Goal: Information Seeking & Learning: Learn about a topic

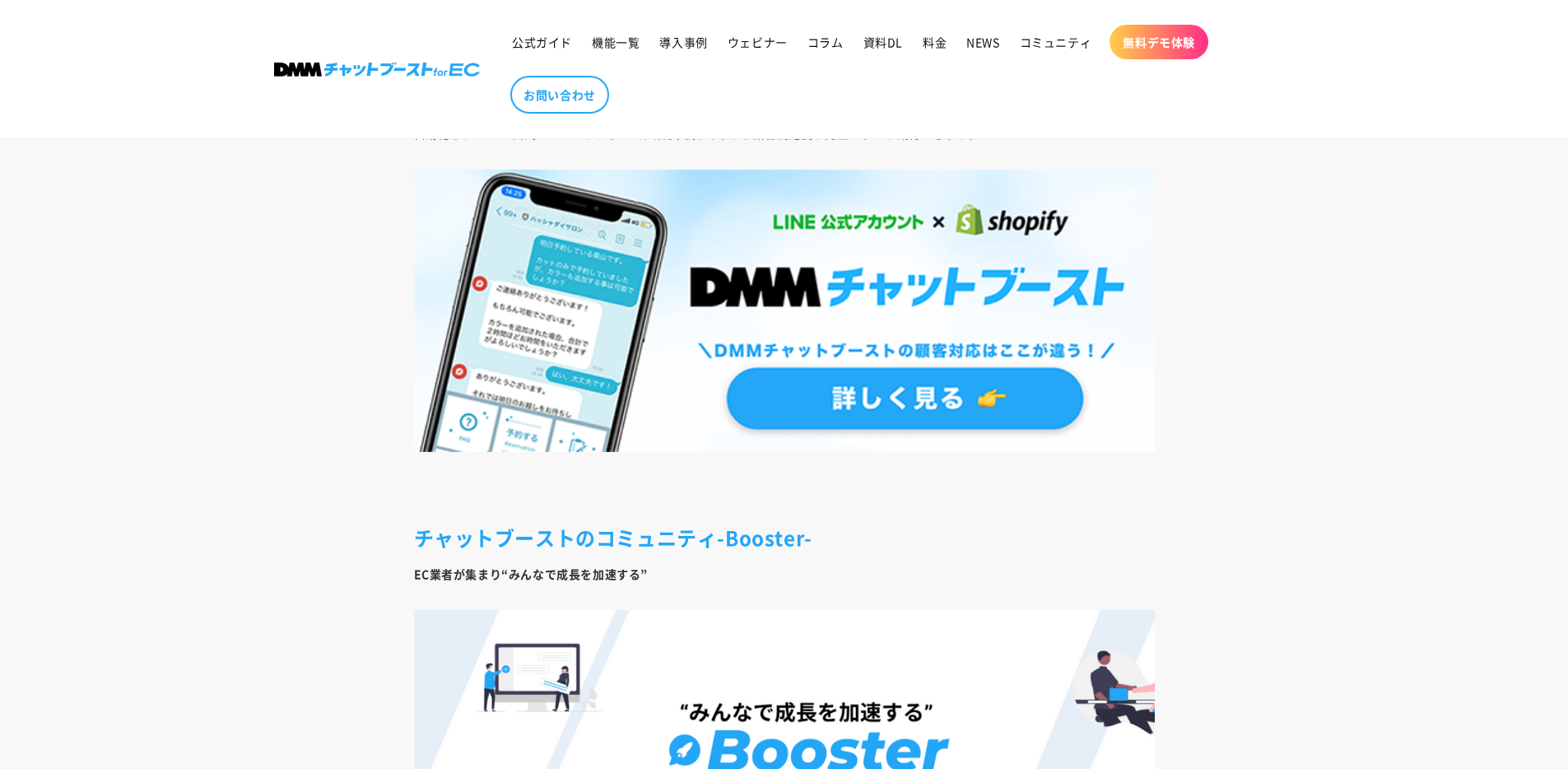
scroll to position [9198, 0]
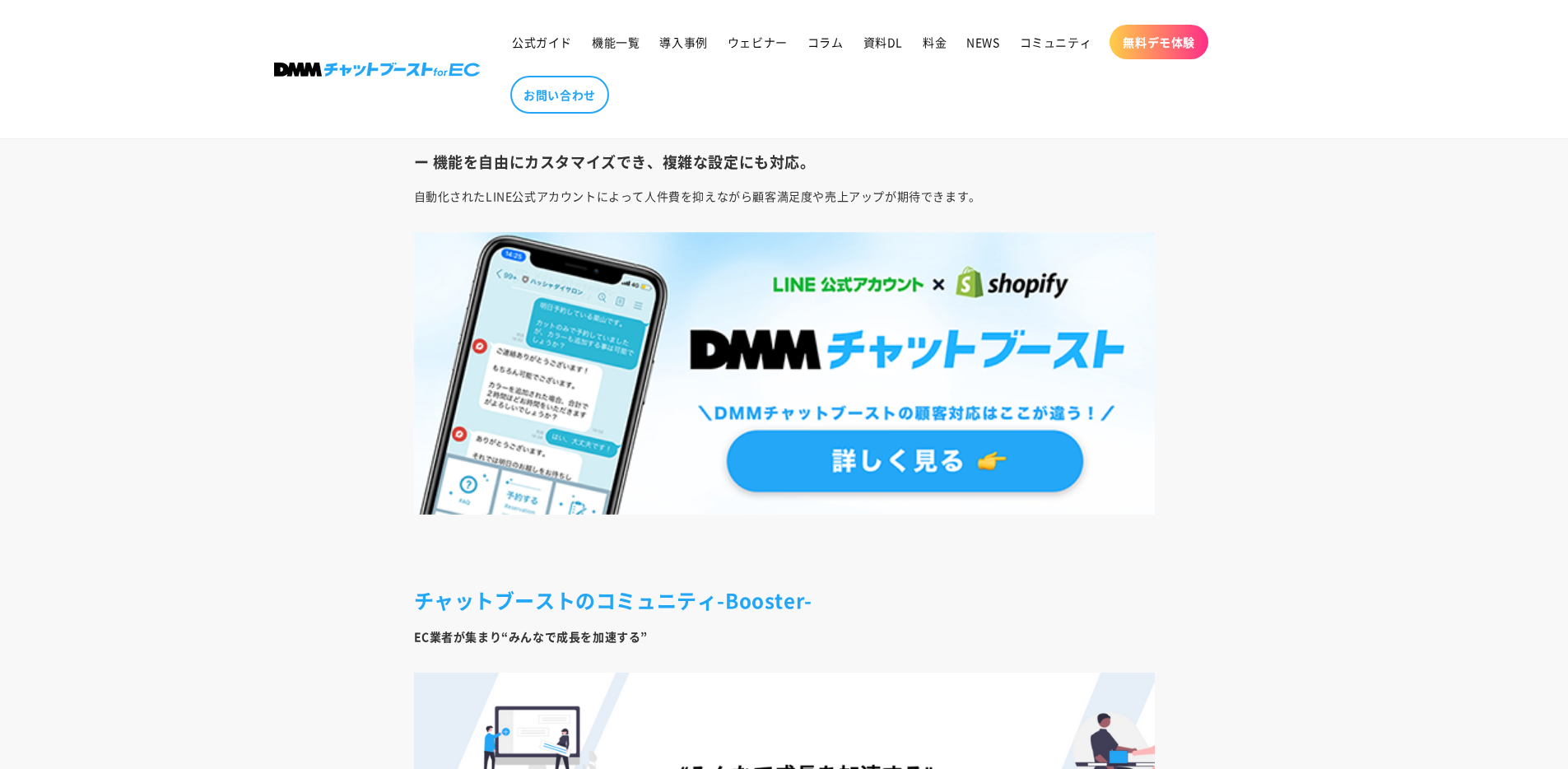
click at [848, 413] on img at bounding box center [784, 374] width 741 height 283
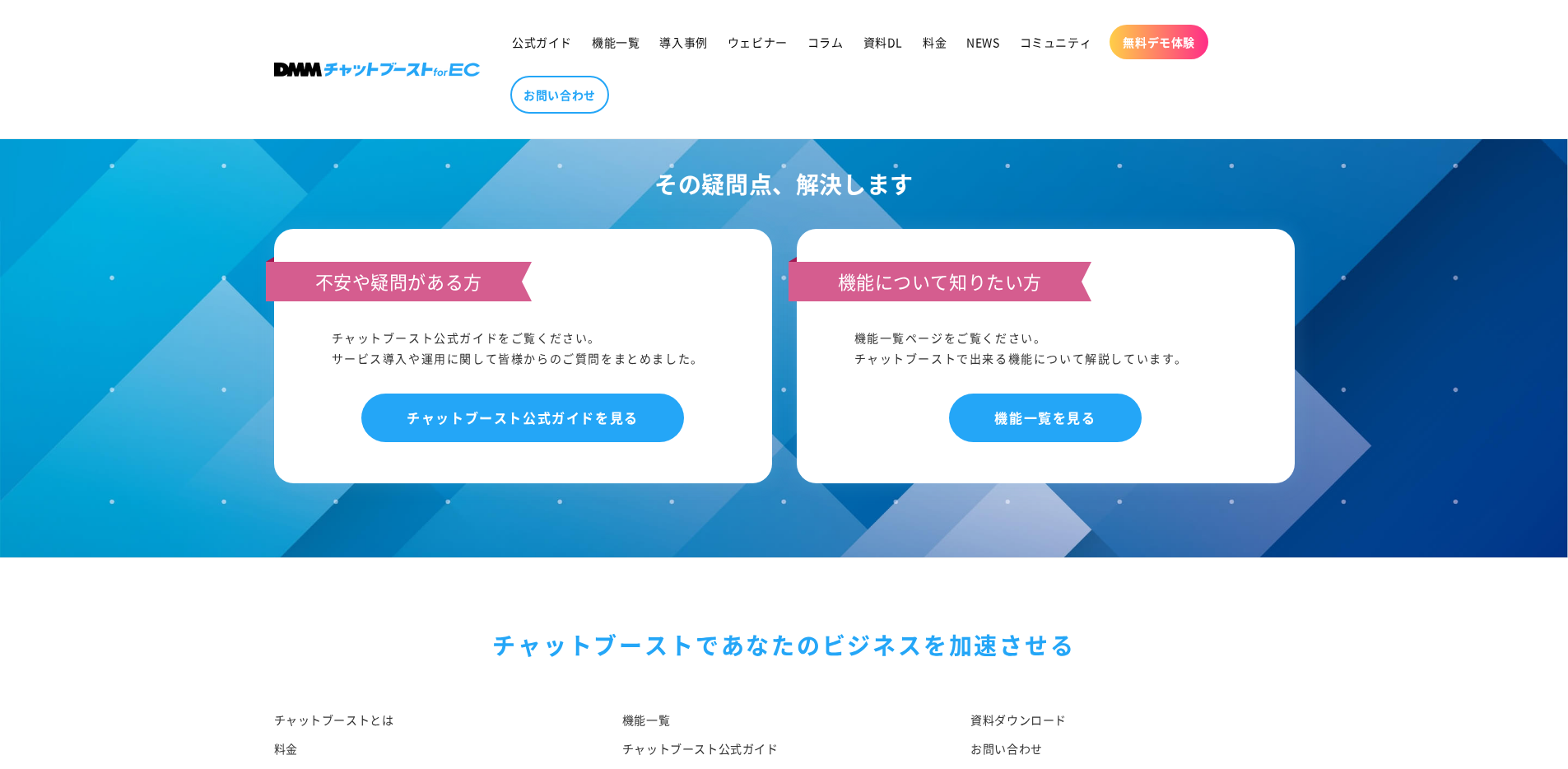
scroll to position [10563, 0]
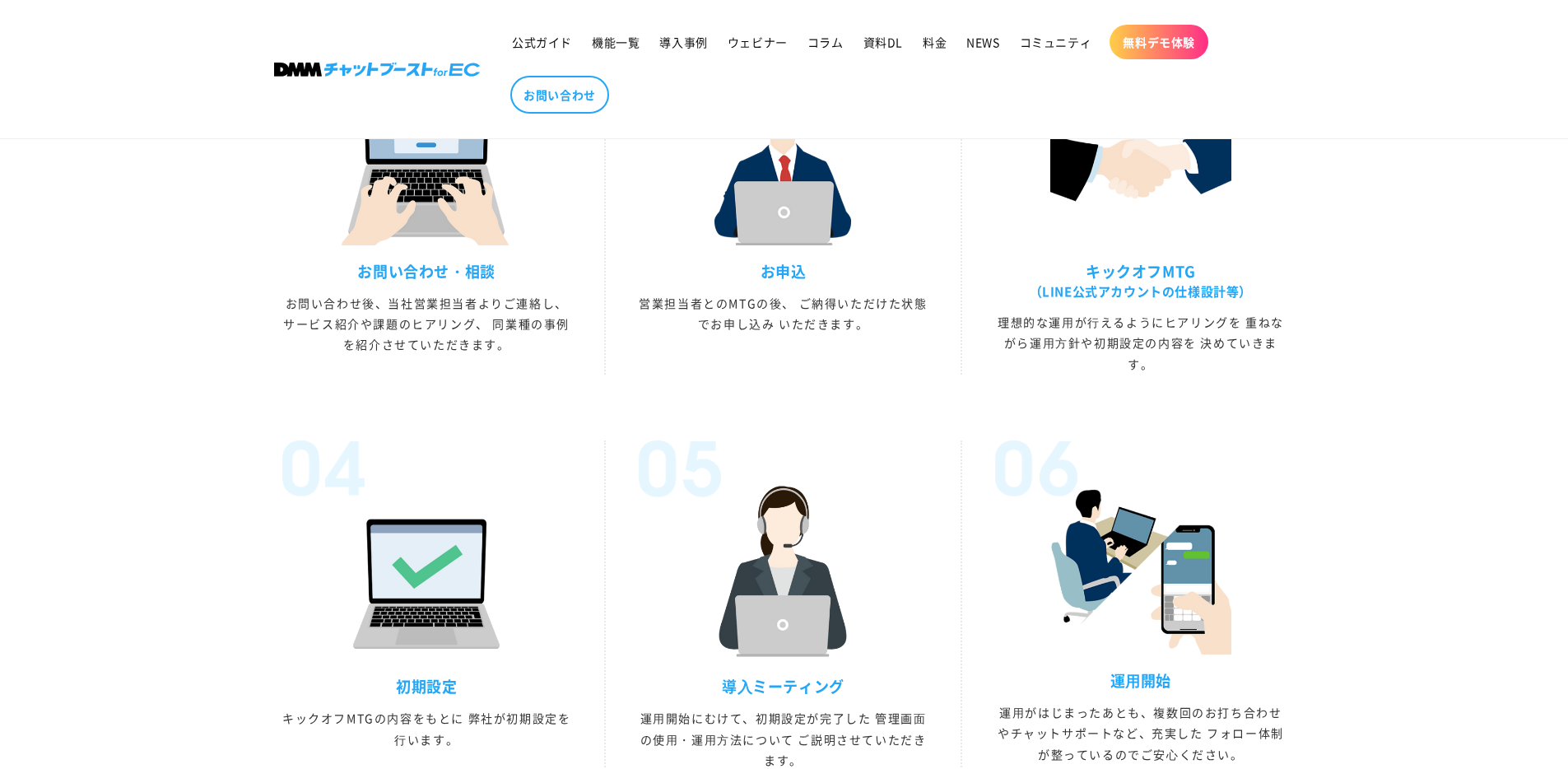
scroll to position [4470, 0]
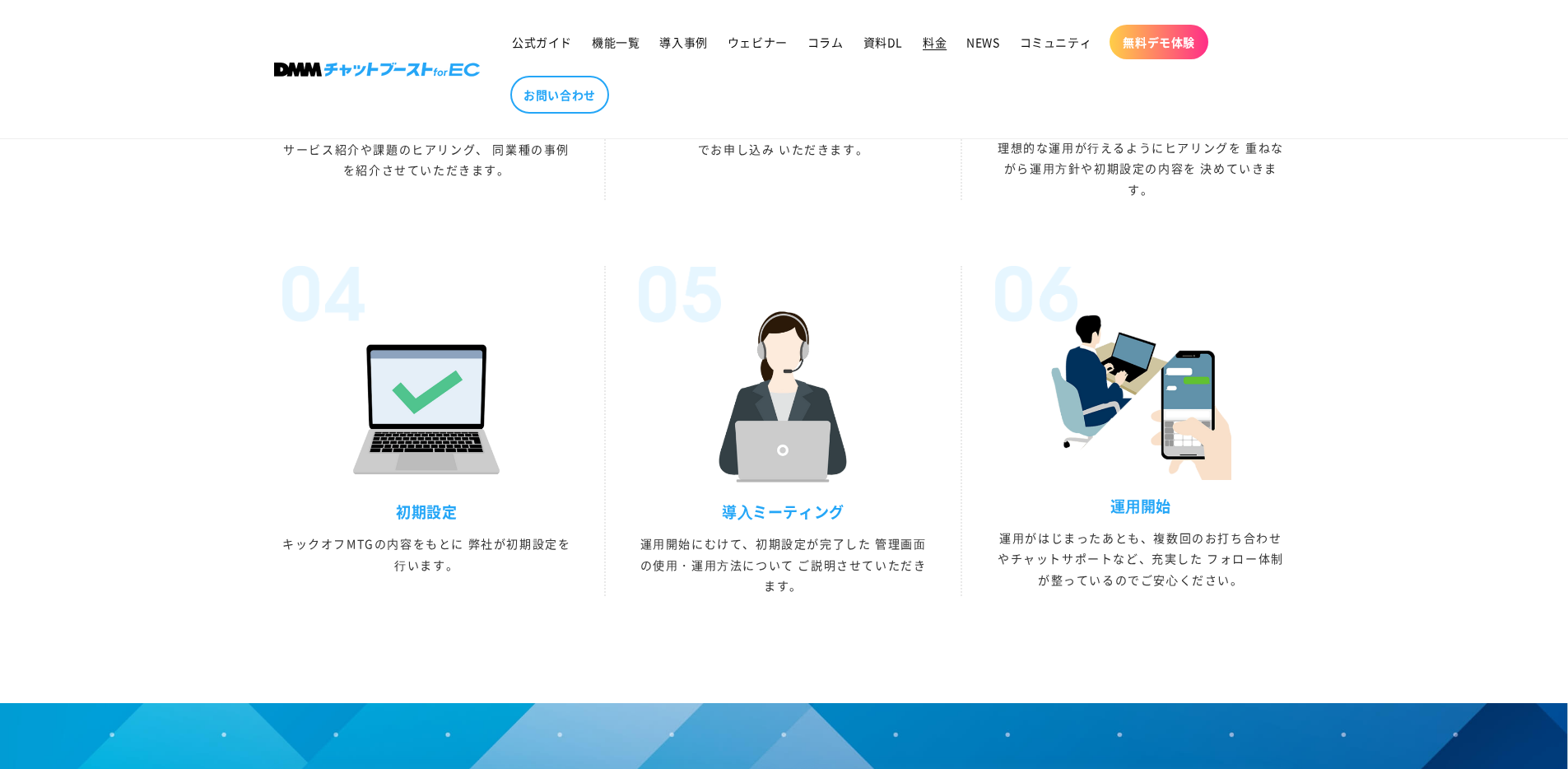
click at [925, 45] on span "料金" at bounding box center [934, 42] width 24 height 15
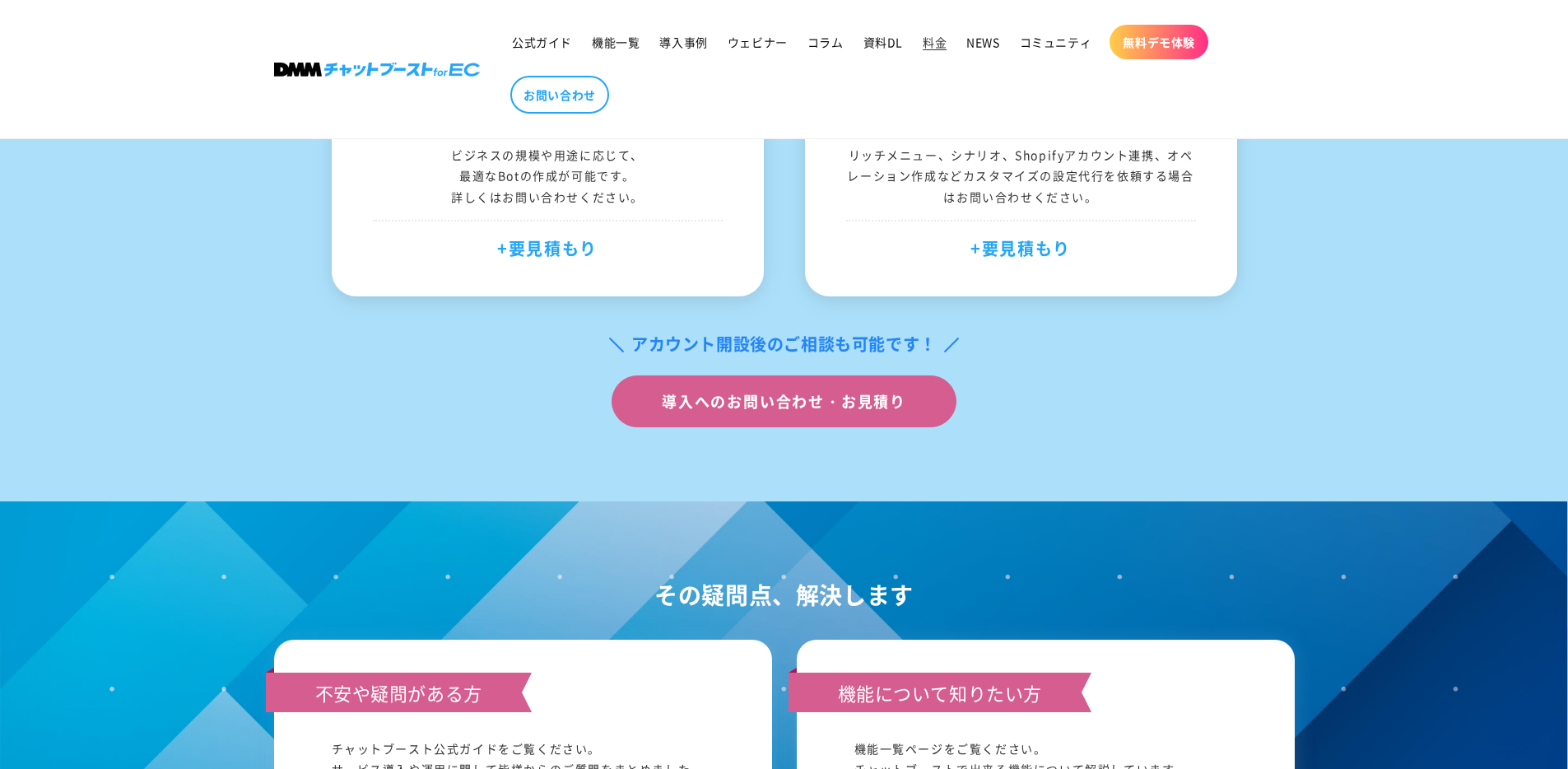
scroll to position [1934, 0]
